Goal: Navigation & Orientation: Find specific page/section

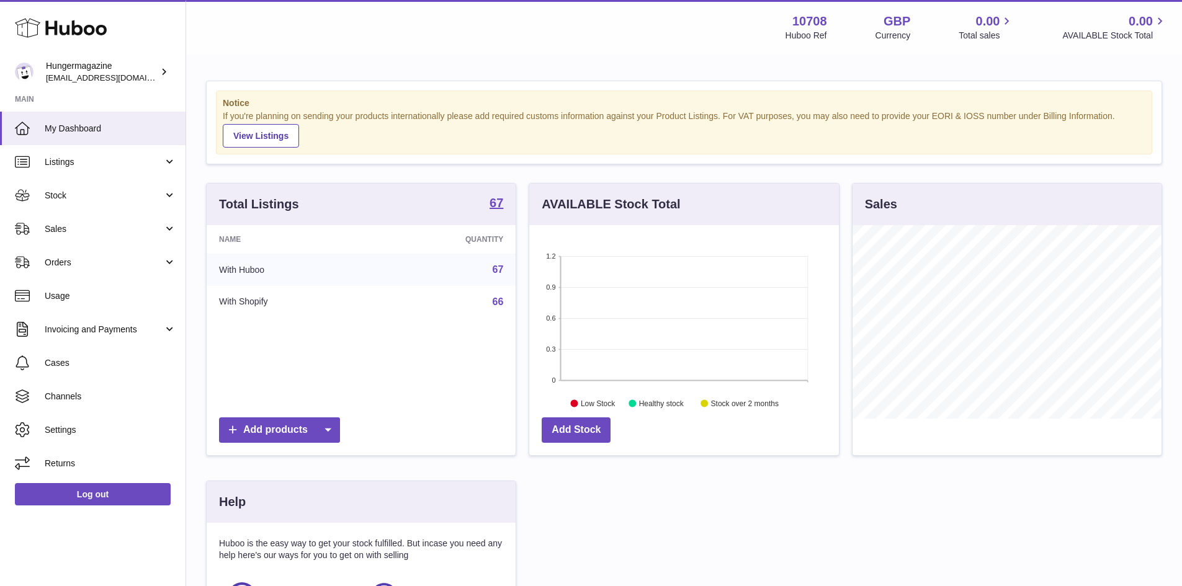
scroll to position [194, 310]
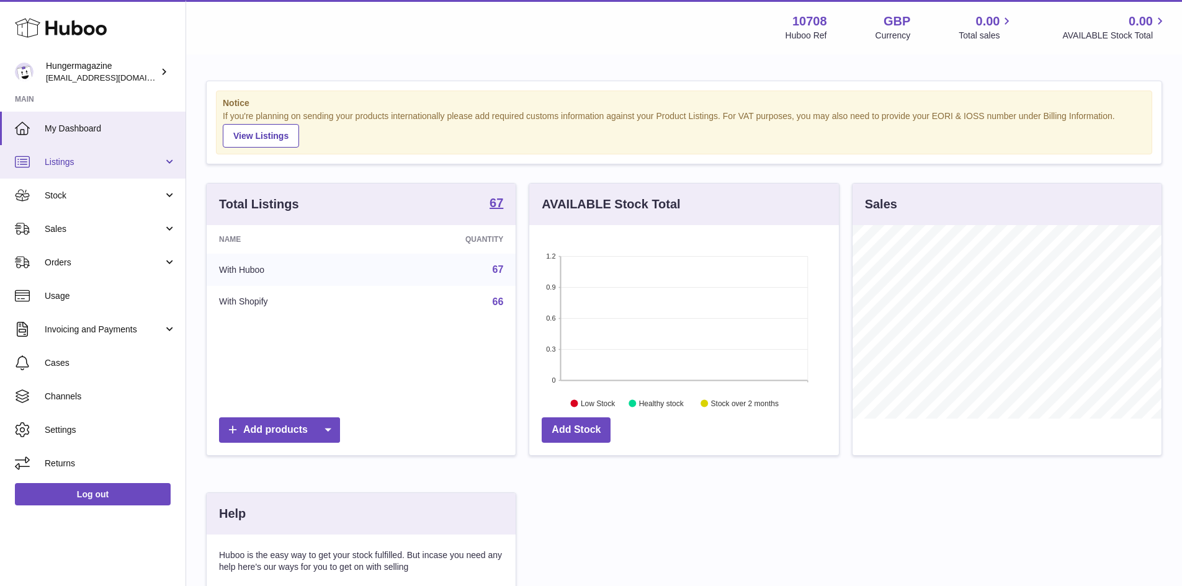
click at [134, 160] on span "Listings" at bounding box center [104, 162] width 118 height 12
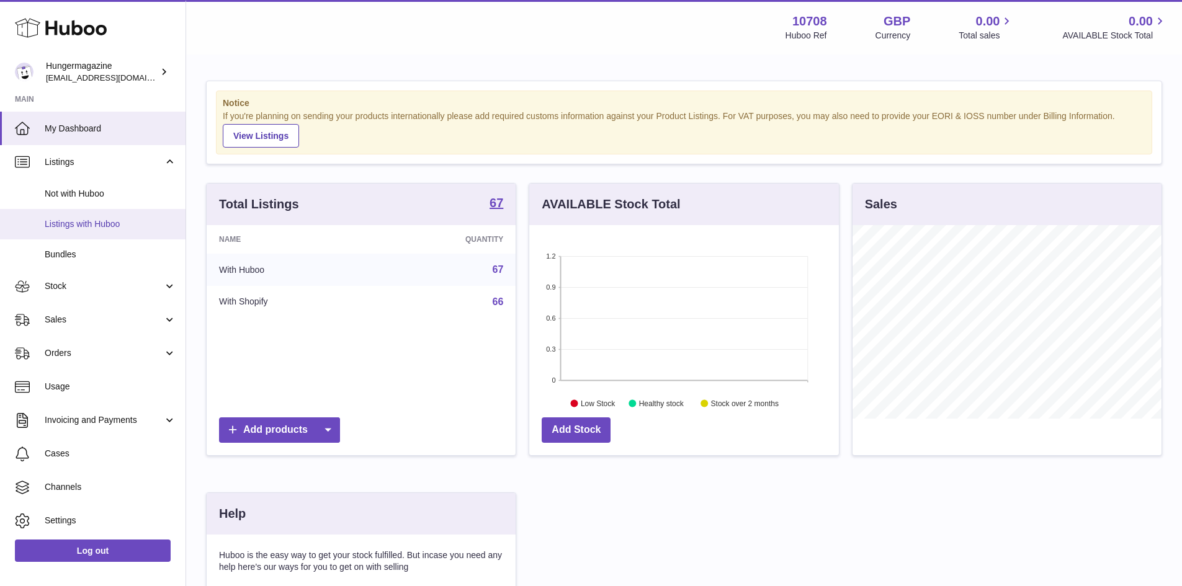
click at [123, 222] on span "Listings with Huboo" at bounding box center [111, 224] width 132 height 12
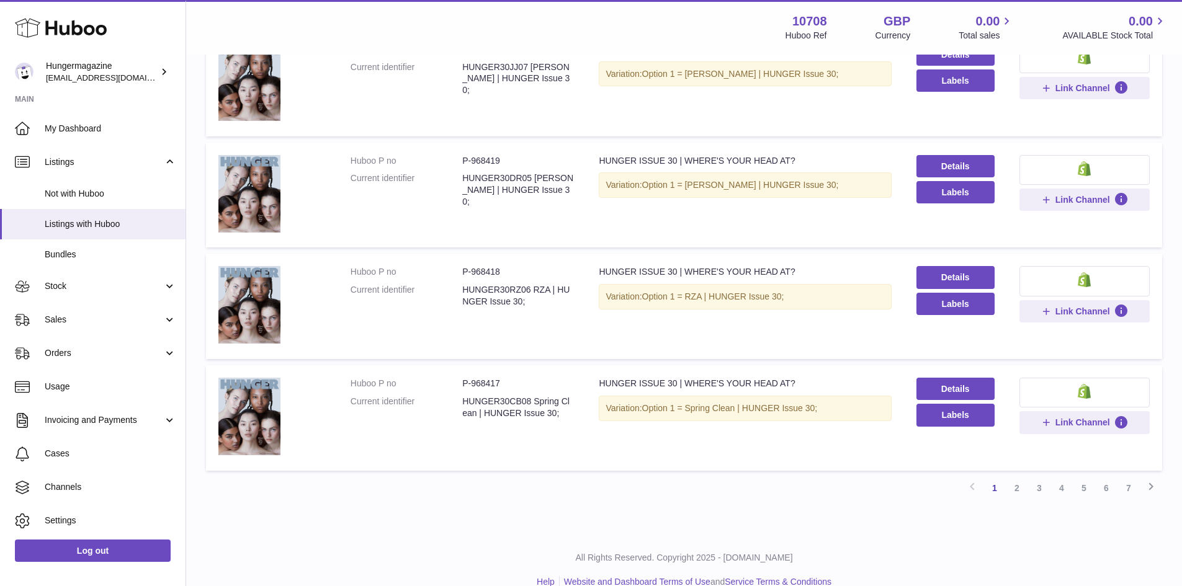
scroll to position [864, 0]
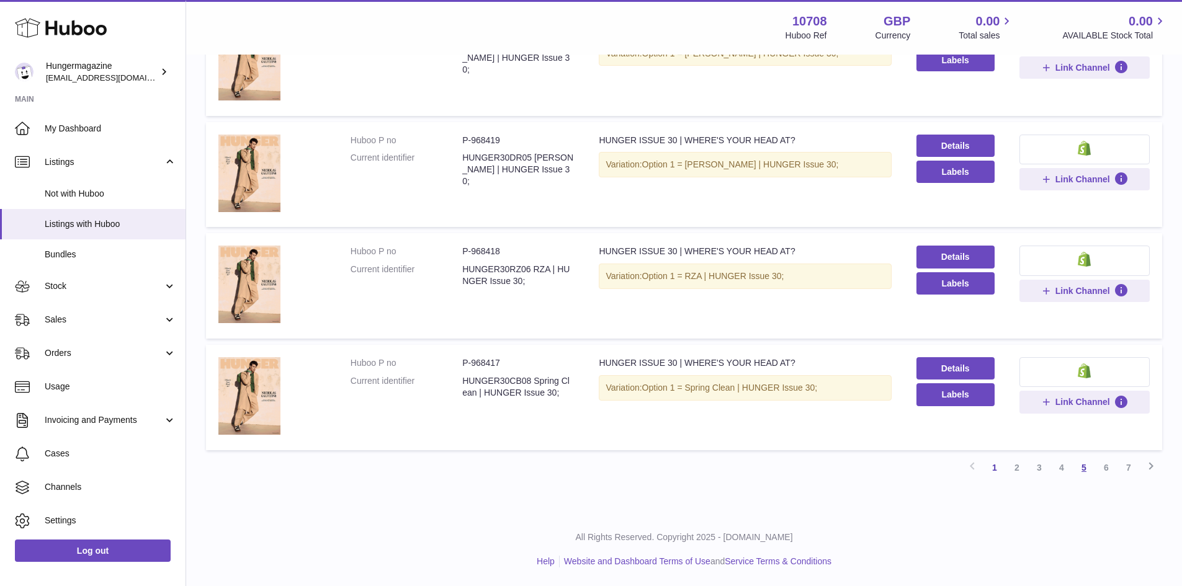
click at [1083, 466] on link "5" at bounding box center [1084, 468] width 22 height 22
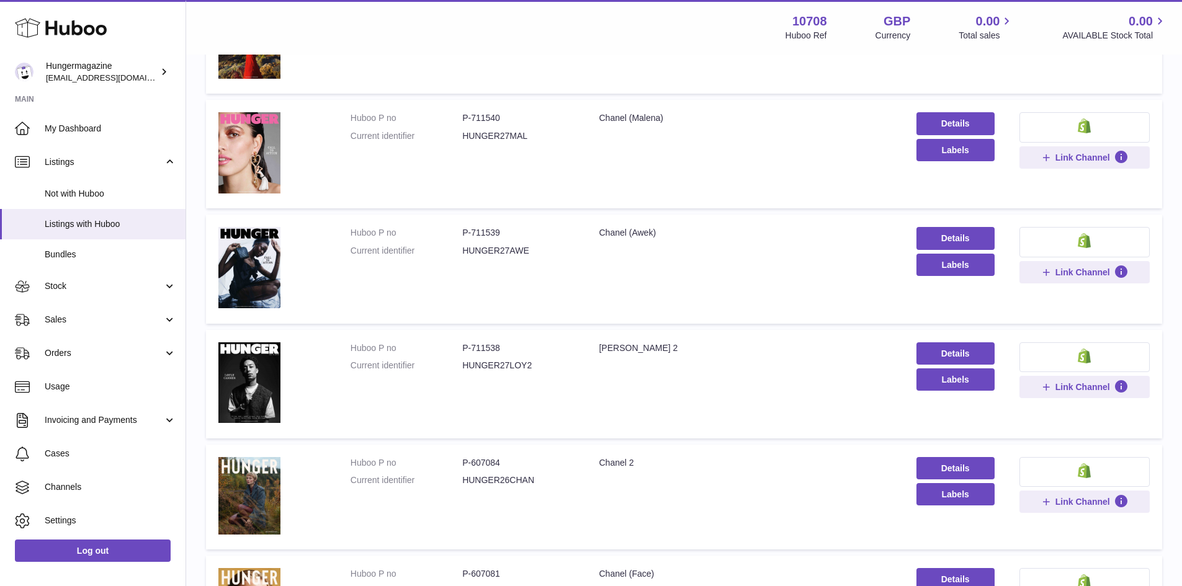
scroll to position [490, 0]
